Goal: Find specific page/section: Find specific page/section

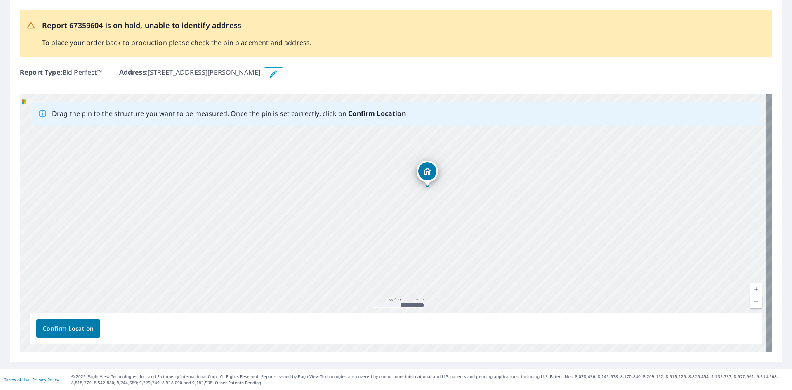
drag, startPoint x: 517, startPoint y: 220, endPoint x: 501, endPoint y: 215, distance: 17.1
click at [501, 215] on div "[STREET_ADDRESS][PERSON_NAME]" at bounding box center [396, 223] width 753 height 259
drag, startPoint x: 470, startPoint y: 255, endPoint x: 446, endPoint y: 215, distance: 47.2
click at [446, 215] on div "[STREET_ADDRESS][PERSON_NAME]" at bounding box center [396, 223] width 753 height 259
drag, startPoint x: 358, startPoint y: 132, endPoint x: 392, endPoint y: 168, distance: 50.5
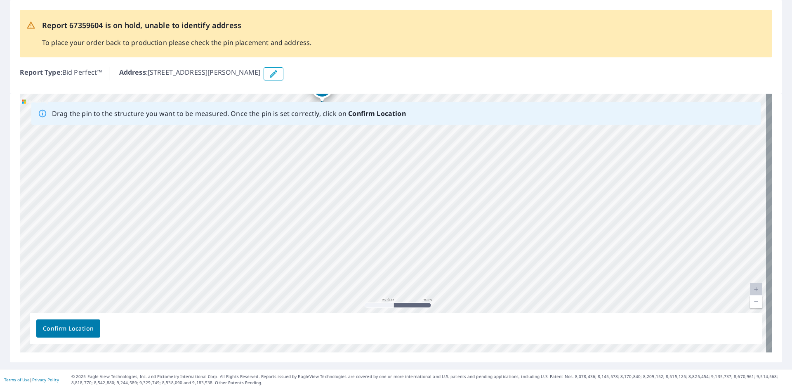
drag, startPoint x: 470, startPoint y: 278, endPoint x: 484, endPoint y: 271, distance: 15.0
click at [484, 271] on div "[STREET_ADDRESS][PERSON_NAME]" at bounding box center [396, 223] width 753 height 259
click at [85, 326] on span "Confirm Location" at bounding box center [68, 328] width 51 height 10
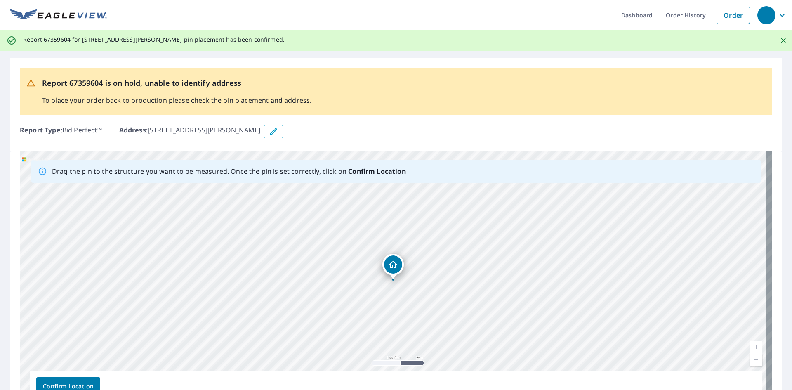
click at [81, 380] on button "Confirm Location" at bounding box center [68, 386] width 64 height 18
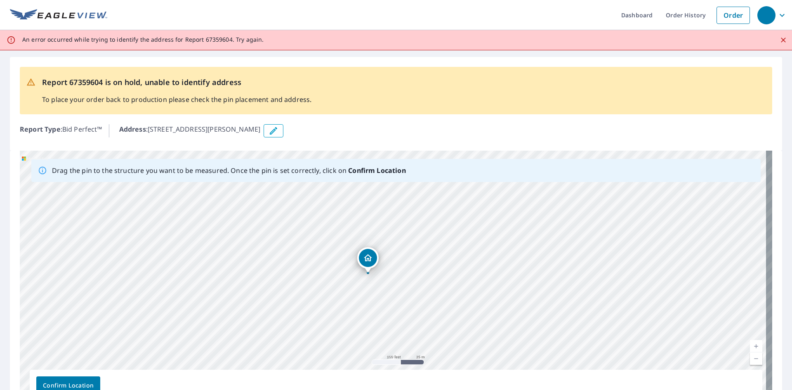
drag, startPoint x: 299, startPoint y: 280, endPoint x: 274, endPoint y: 274, distance: 25.8
click at [274, 274] on div "[STREET_ADDRESS][PERSON_NAME]" at bounding box center [396, 280] width 753 height 259
drag, startPoint x: 366, startPoint y: 259, endPoint x: 339, endPoint y: 250, distance: 27.8
click at [339, 250] on div "[STREET_ADDRESS][PERSON_NAME]" at bounding box center [396, 280] width 753 height 259
click at [89, 380] on span "Confirm Location" at bounding box center [68, 385] width 51 height 10
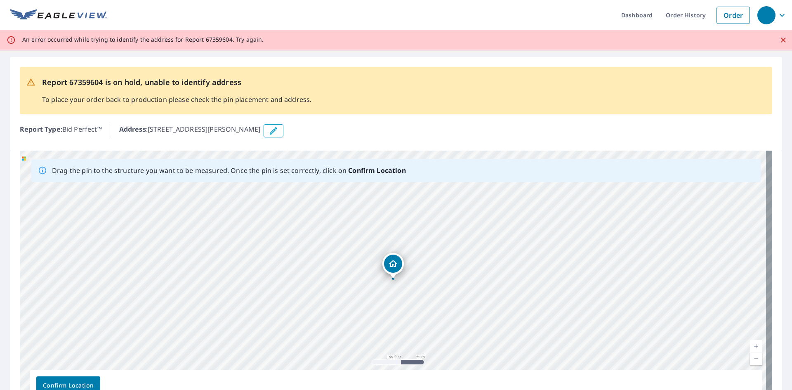
drag, startPoint x: 151, startPoint y: 127, endPoint x: 288, endPoint y: 130, distance: 137.9
click at [288, 130] on div "Address : [STREET_ADDRESS][PERSON_NAME]" at bounding box center [445, 130] width 653 height 13
drag, startPoint x: 391, startPoint y: 261, endPoint x: 367, endPoint y: 288, distance: 35.9
click at [367, 288] on div "[STREET_ADDRESS][PERSON_NAME]" at bounding box center [396, 280] width 753 height 259
click at [74, 385] on span "Confirm Location" at bounding box center [68, 385] width 51 height 10
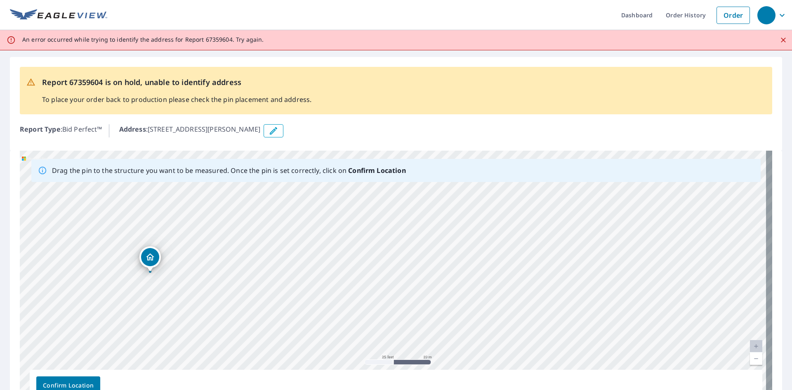
drag, startPoint x: 491, startPoint y: 346, endPoint x: 498, endPoint y: 332, distance: 15.9
click at [498, 332] on div "[STREET_ADDRESS][PERSON_NAME]" at bounding box center [396, 280] width 753 height 259
drag, startPoint x: 287, startPoint y: 276, endPoint x: 386, endPoint y: 236, distance: 106.9
click at [386, 236] on div "[STREET_ADDRESS][PERSON_NAME]" at bounding box center [396, 280] width 753 height 259
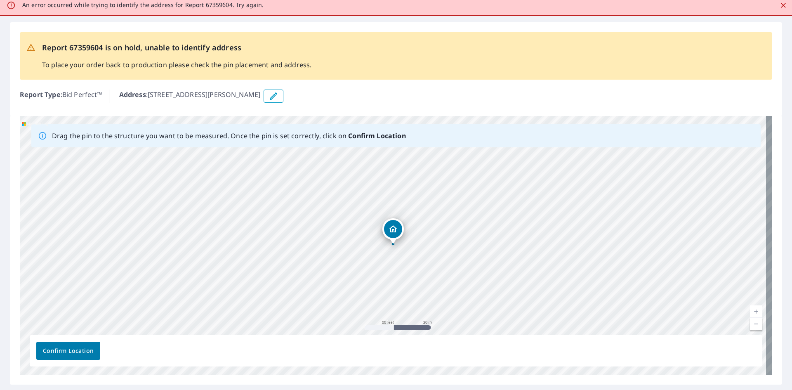
scroll to position [57, 0]
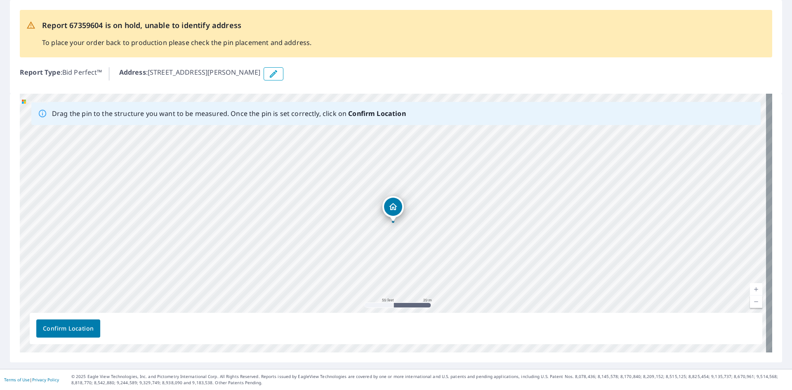
click at [77, 328] on span "Confirm Location" at bounding box center [68, 328] width 51 height 10
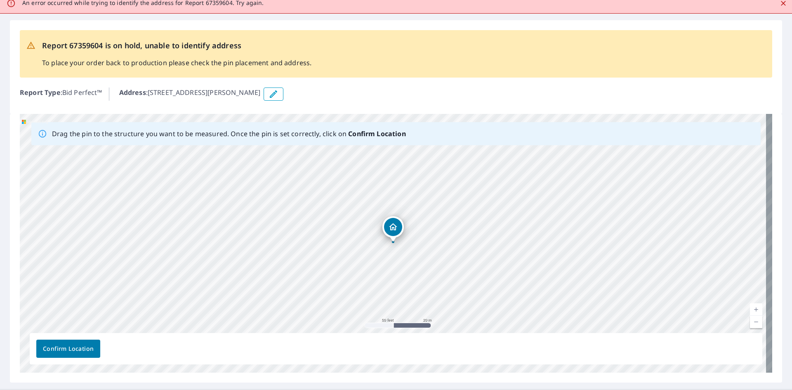
scroll to position [0, 0]
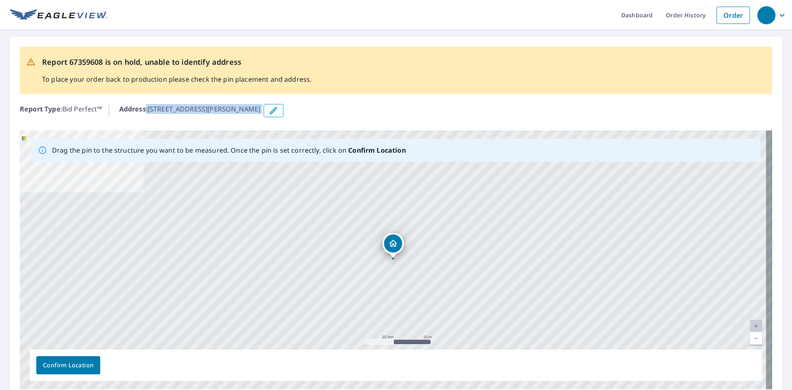
drag, startPoint x: 148, startPoint y: 109, endPoint x: 290, endPoint y: 110, distance: 141.9
click at [290, 110] on div "Address : [STREET_ADDRESS][PERSON_NAME]" at bounding box center [445, 110] width 653 height 13
copy div ": 1500 S Busse Rd, Mount Prospect, IL, 60056"
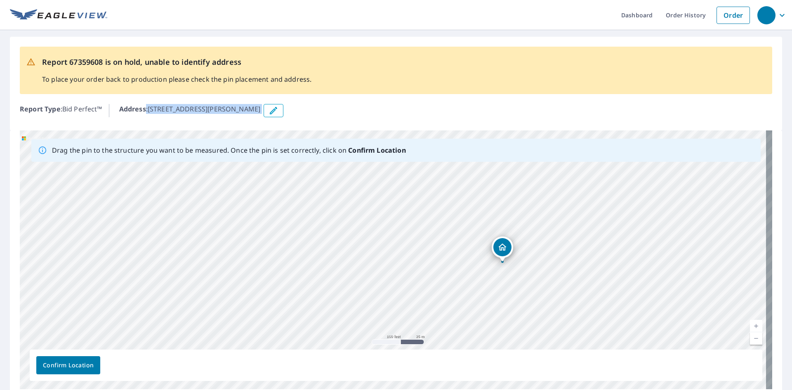
drag, startPoint x: 565, startPoint y: 267, endPoint x: 503, endPoint y: 249, distance: 65.0
click at [61, 363] on span "Confirm Location" at bounding box center [68, 365] width 51 height 10
